Goal: Navigation & Orientation: Find specific page/section

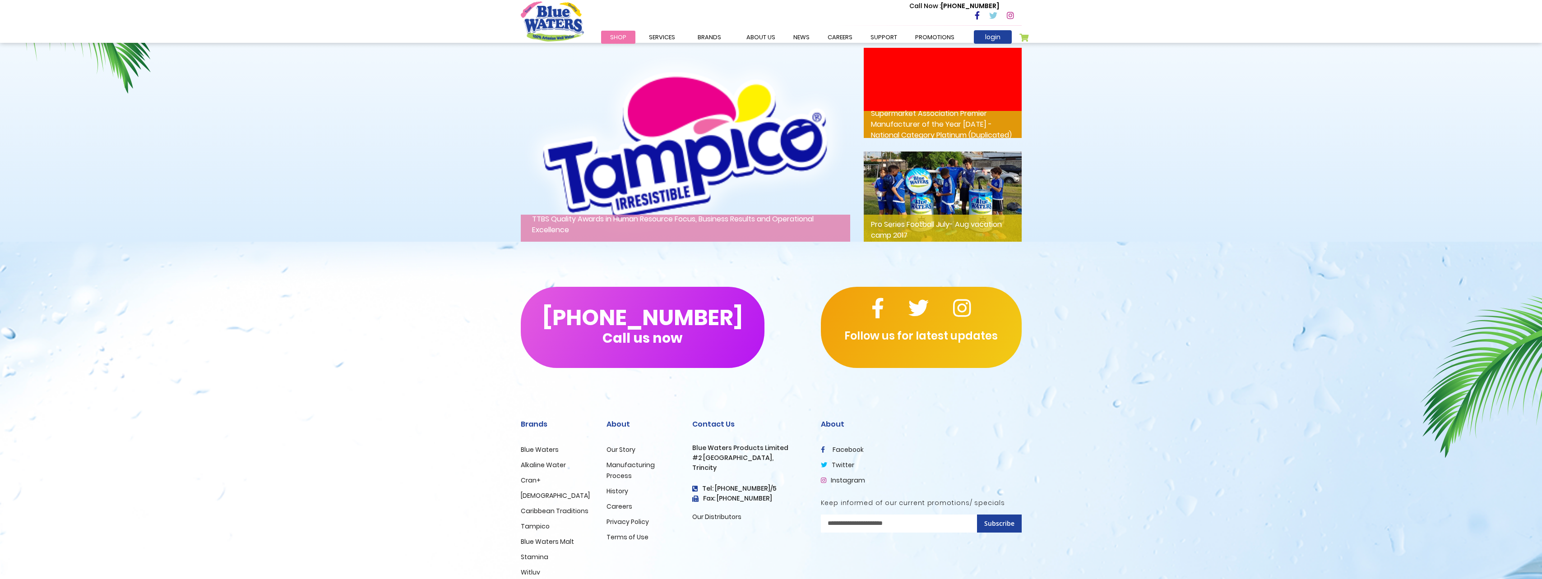
scroll to position [1304, 0]
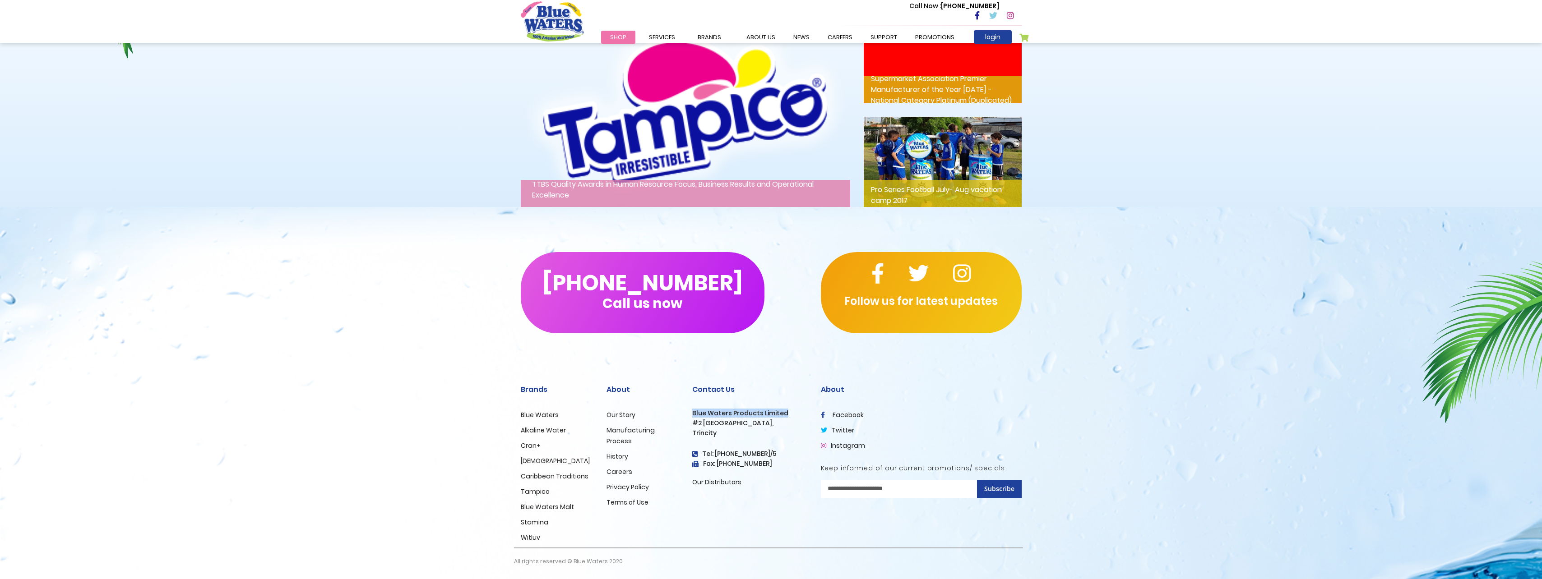
drag, startPoint x: 692, startPoint y: 413, endPoint x: 783, endPoint y: 413, distance: 90.7
click at [783, 413] on h3 "Blue Waters Products Limited" at bounding box center [749, 414] width 115 height 8
copy h3 "Blue Waters Products Limited"
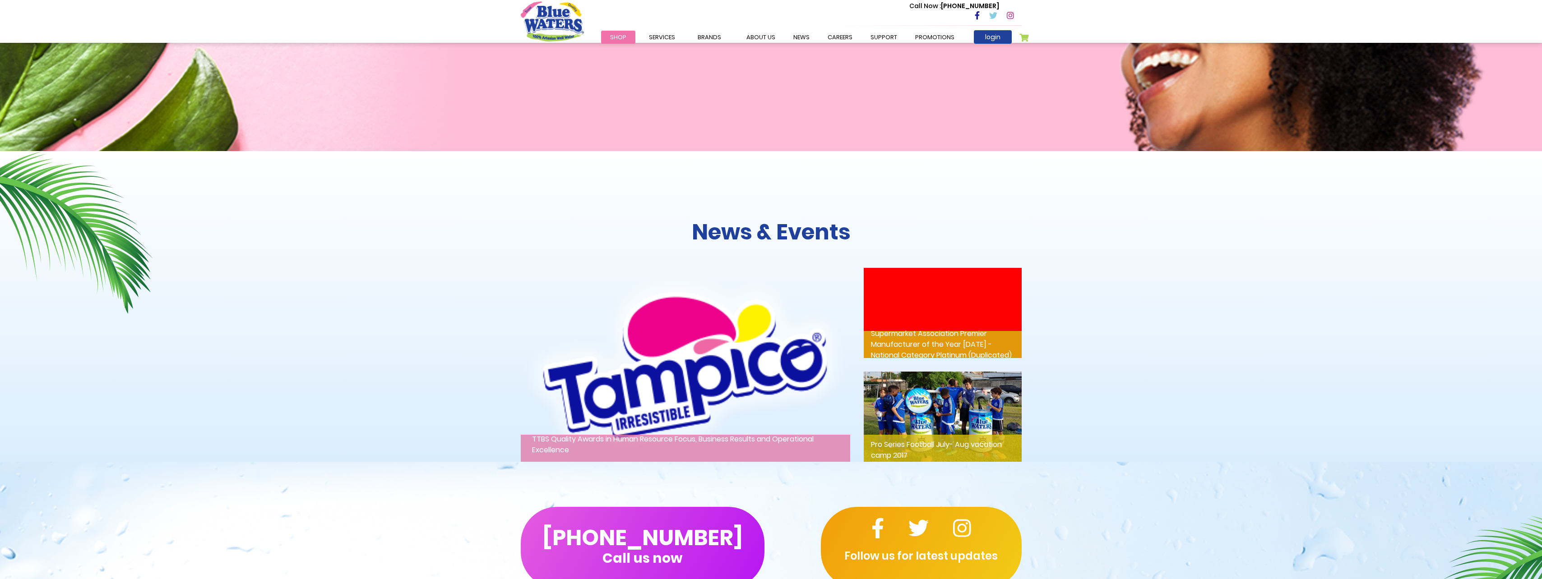
scroll to position [1033, 0]
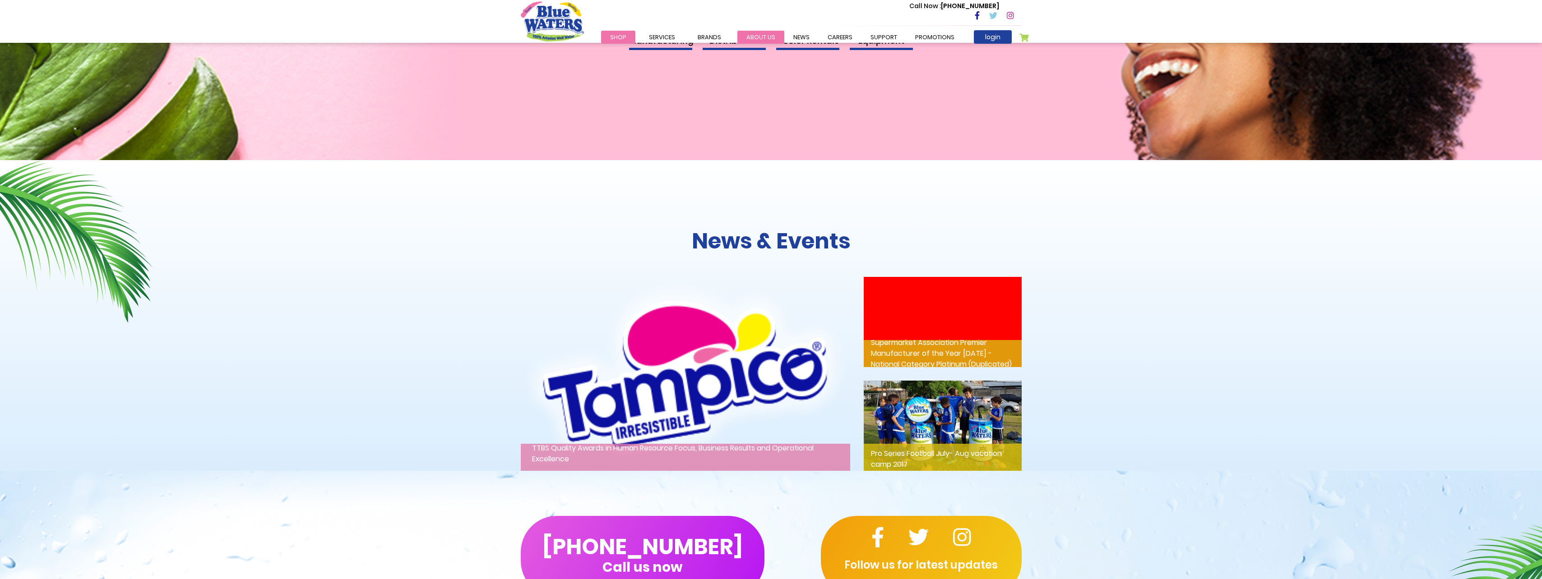
click at [764, 38] on link "about us" at bounding box center [760, 37] width 47 height 13
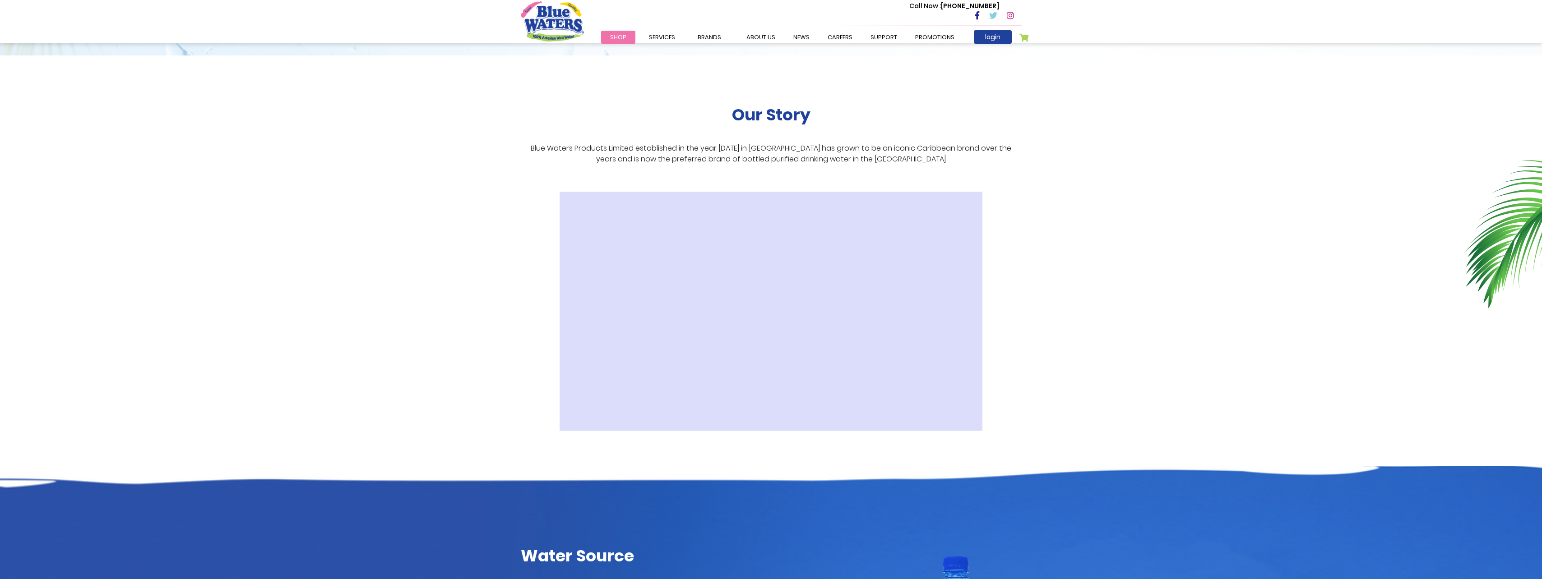
scroll to position [135, 0]
